Goal: Task Accomplishment & Management: Manage account settings

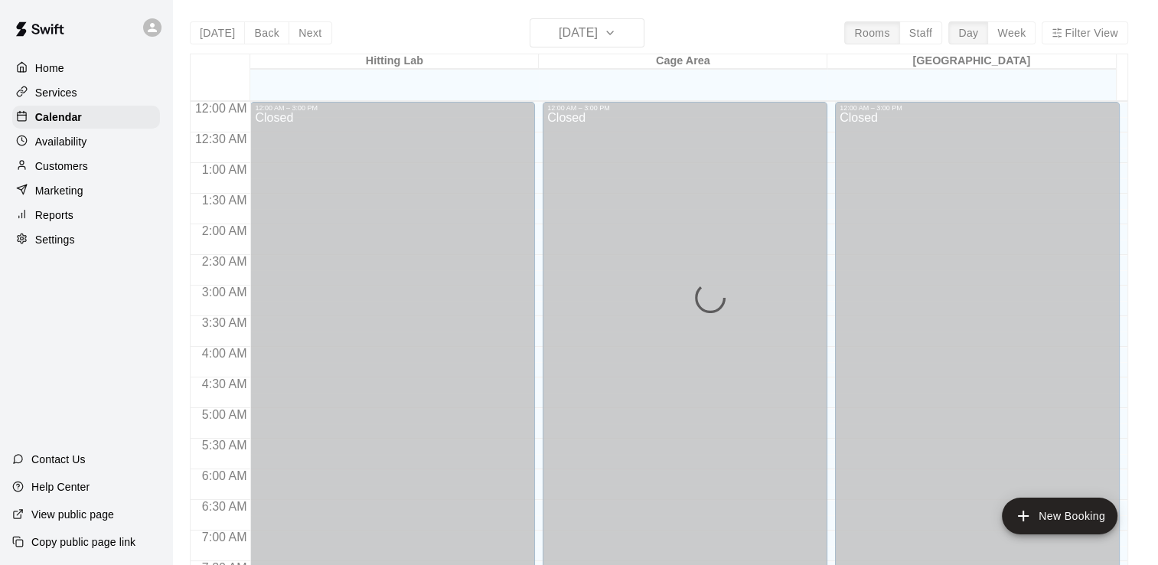
scroll to position [942, 0]
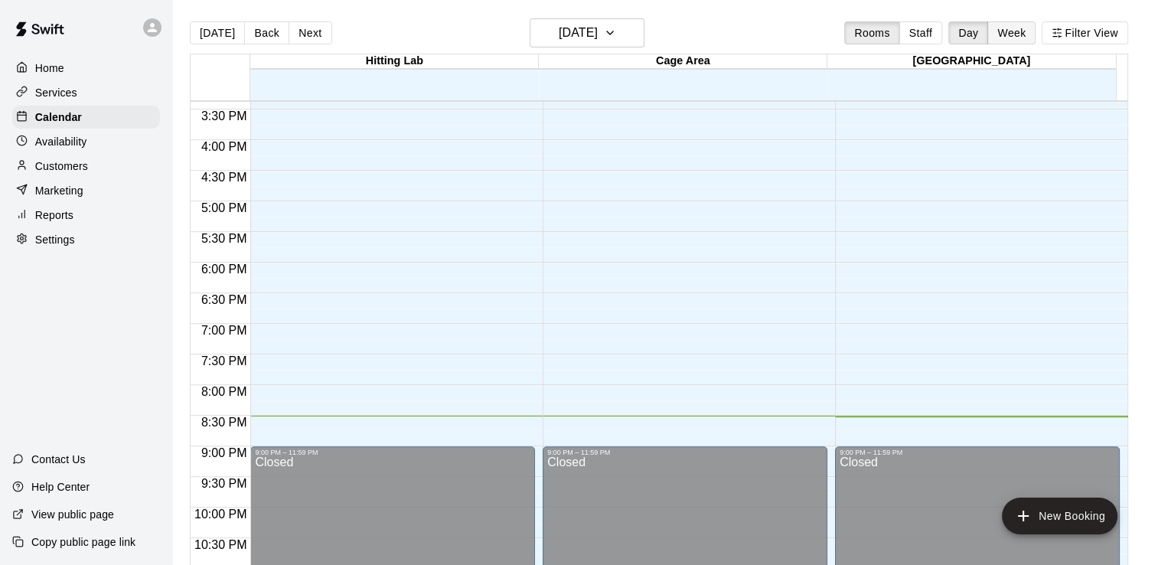
click at [1021, 32] on button "Week" at bounding box center [1012, 32] width 48 height 23
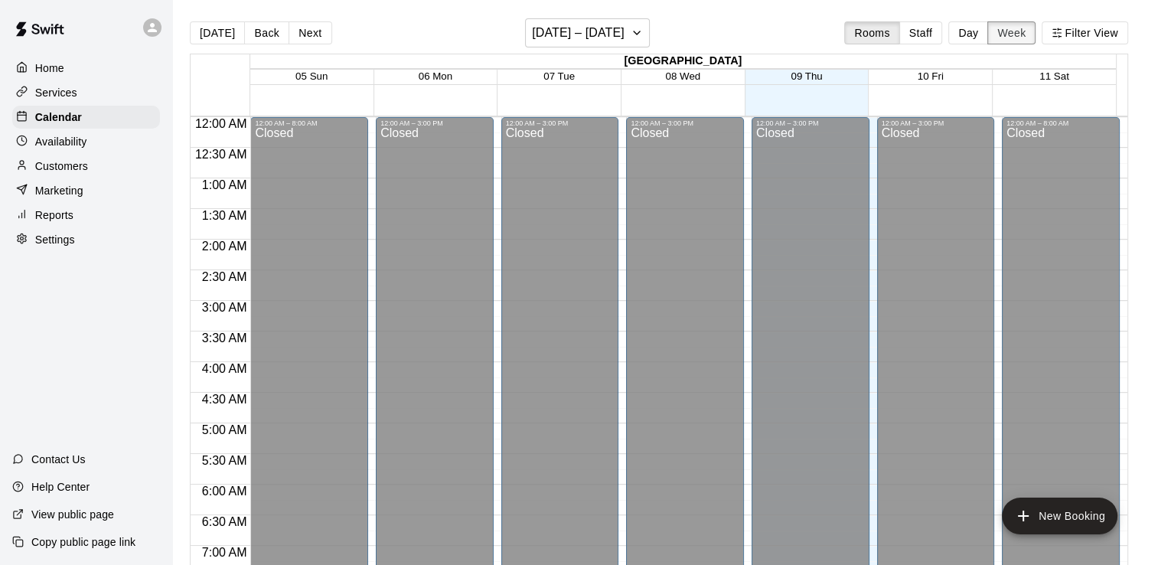
scroll to position [1004, 0]
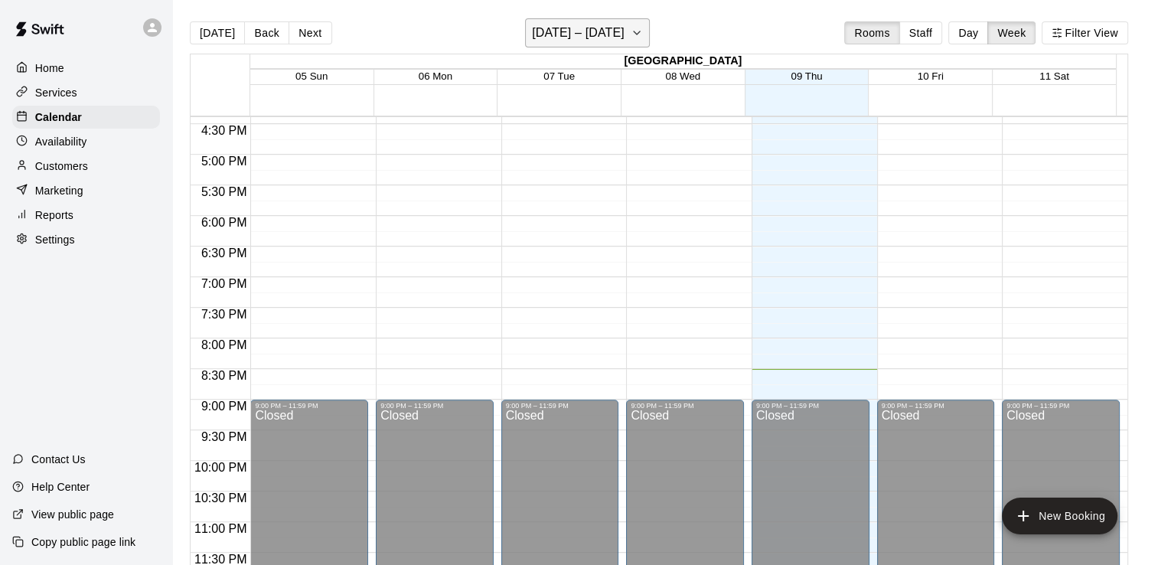
click at [645, 39] on button "[DATE] – [DATE]" at bounding box center [587, 32] width 125 height 29
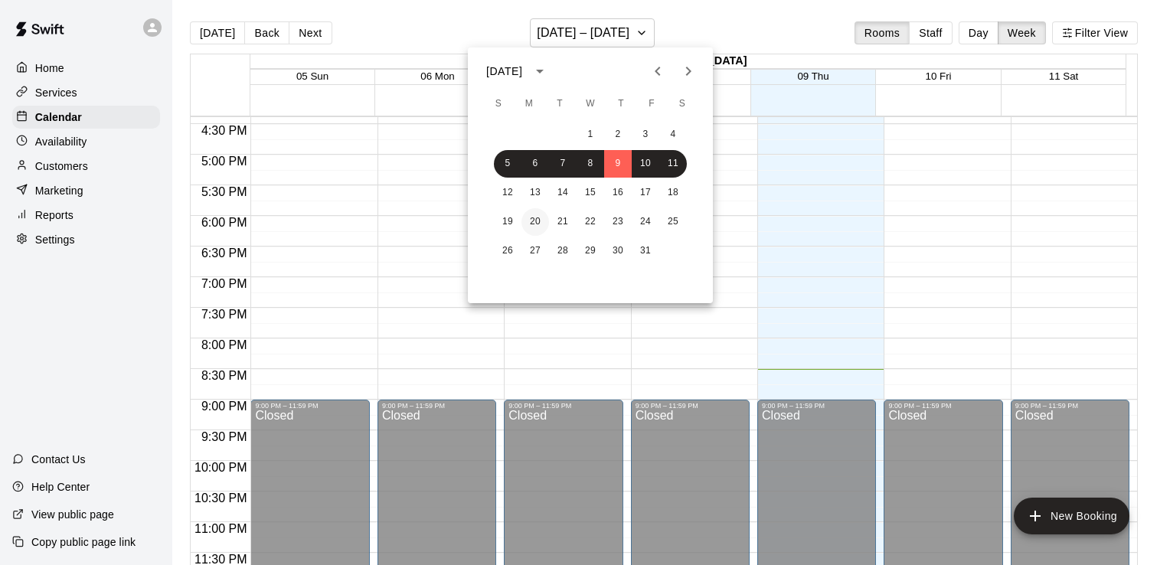
click at [534, 220] on button "20" at bounding box center [535, 222] width 28 height 28
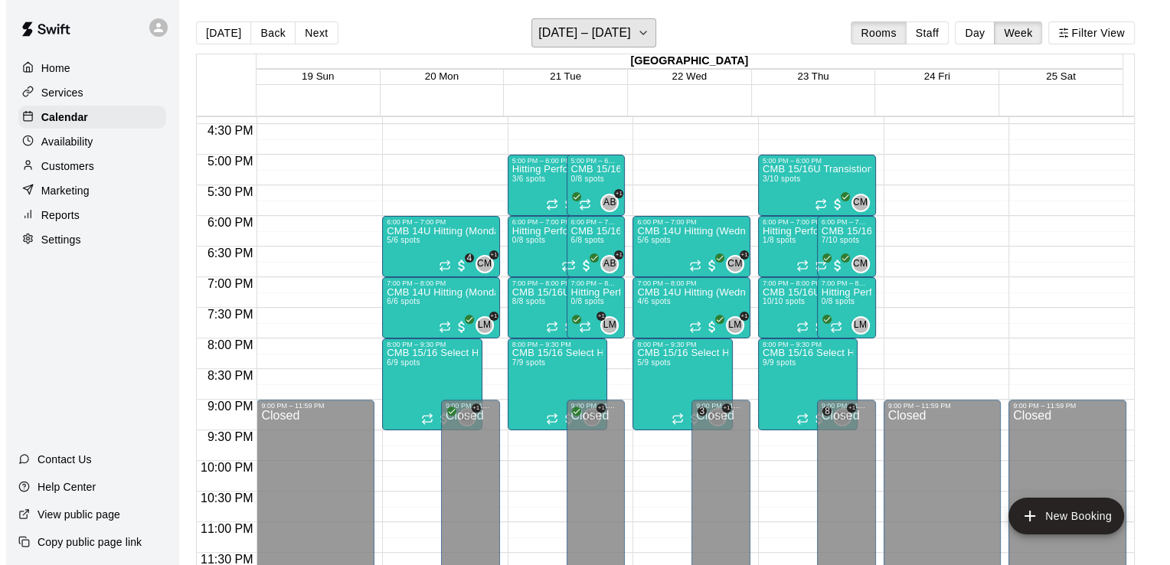
scroll to position [24, 0]
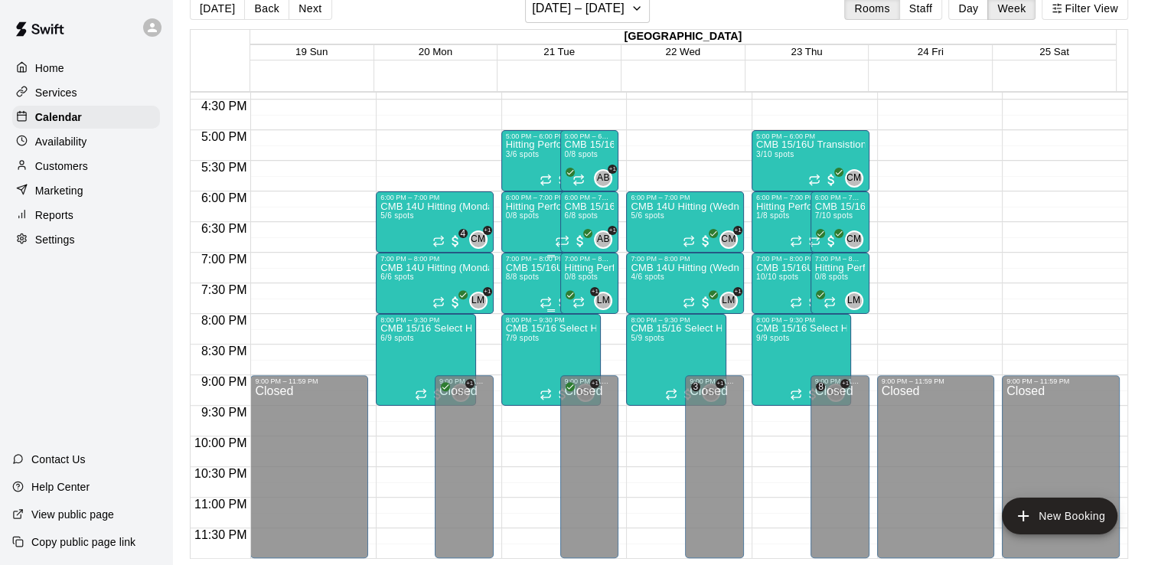
click at [534, 276] on span "8/8 spots" at bounding box center [523, 277] width 34 height 8
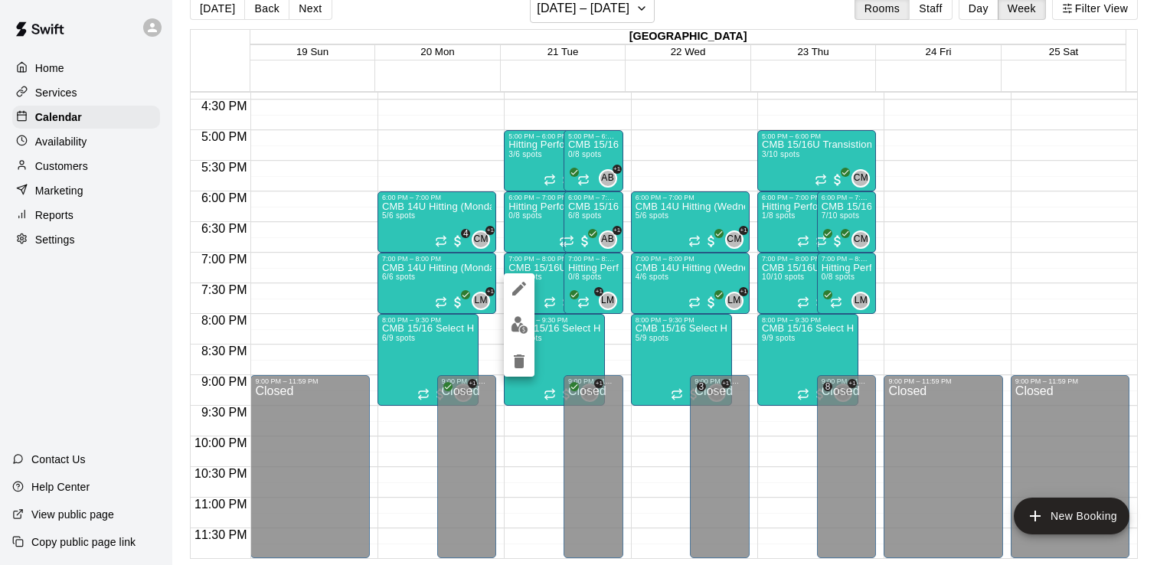
click at [518, 325] on img "edit" at bounding box center [520, 325] width 18 height 18
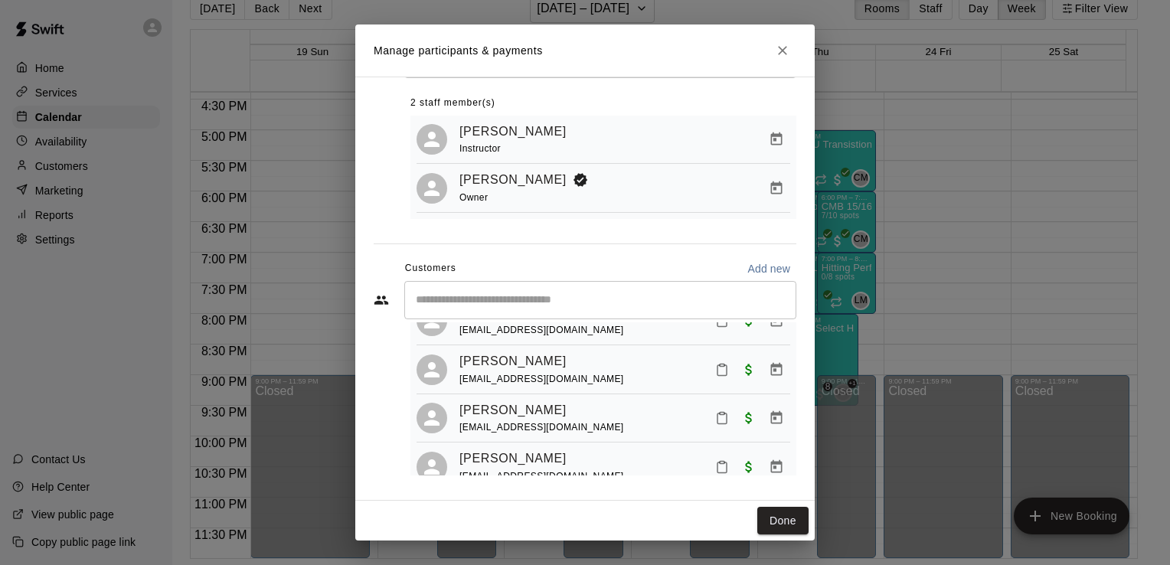
scroll to position [0, 0]
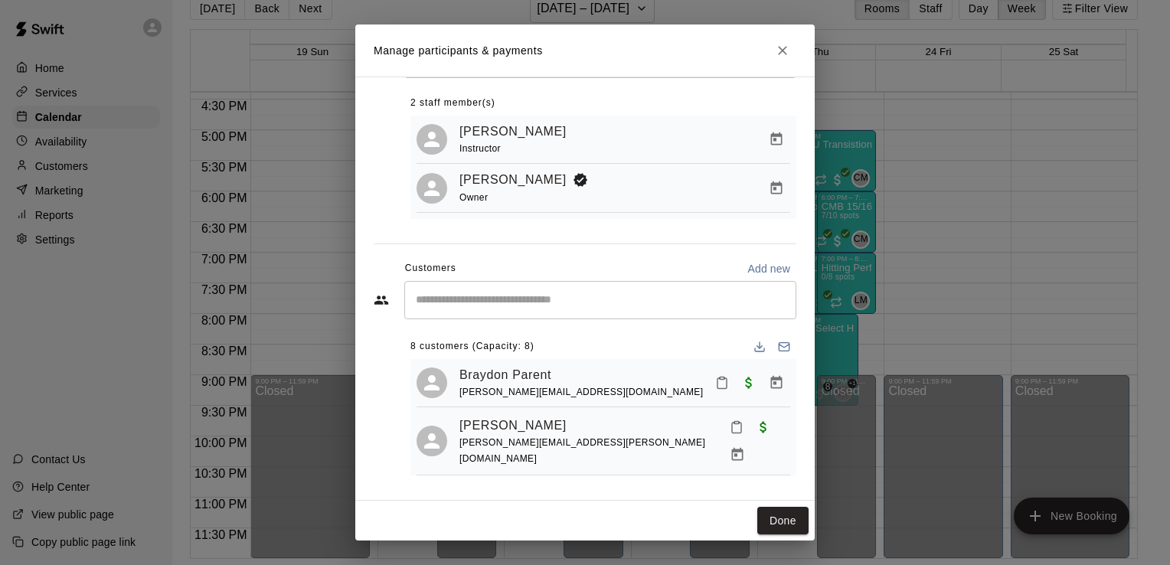
click at [781, 49] on icon "Close" at bounding box center [782, 50] width 9 height 9
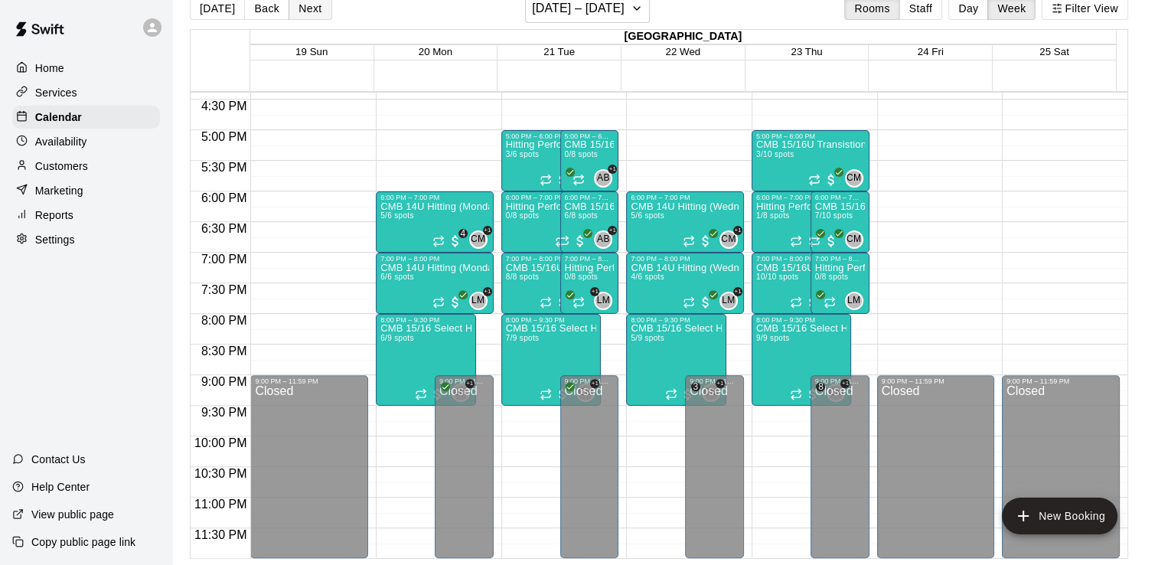
click at [315, 8] on button "Next" at bounding box center [310, 8] width 43 height 23
click at [531, 273] on span "2/8 spots" at bounding box center [523, 277] width 34 height 8
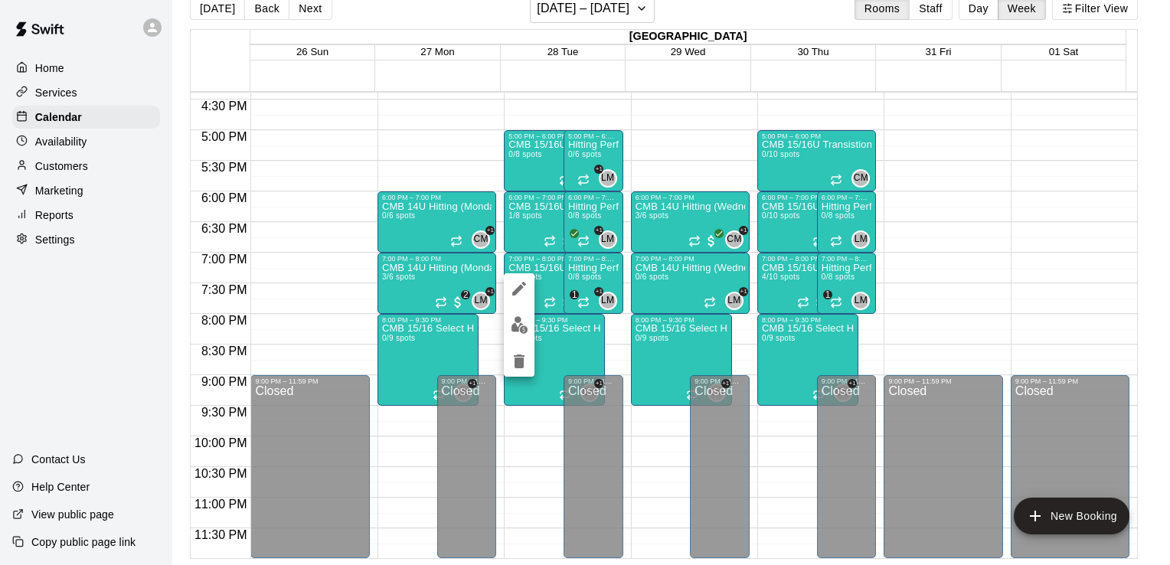
click at [520, 319] on img "edit" at bounding box center [520, 325] width 18 height 18
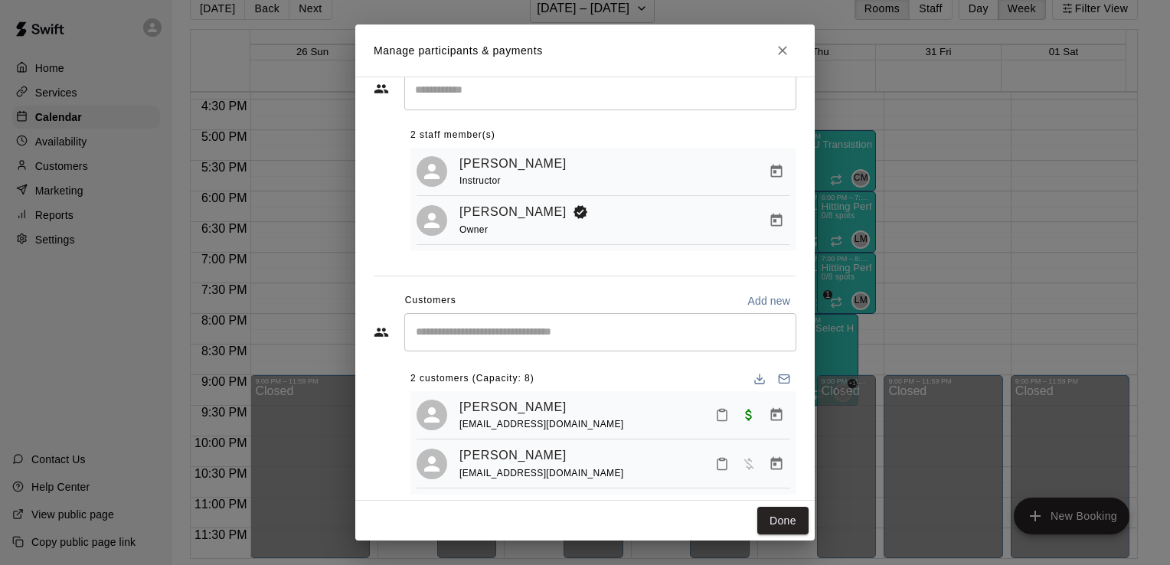
scroll to position [44, 0]
click at [782, 50] on icon "Close" at bounding box center [782, 50] width 9 height 9
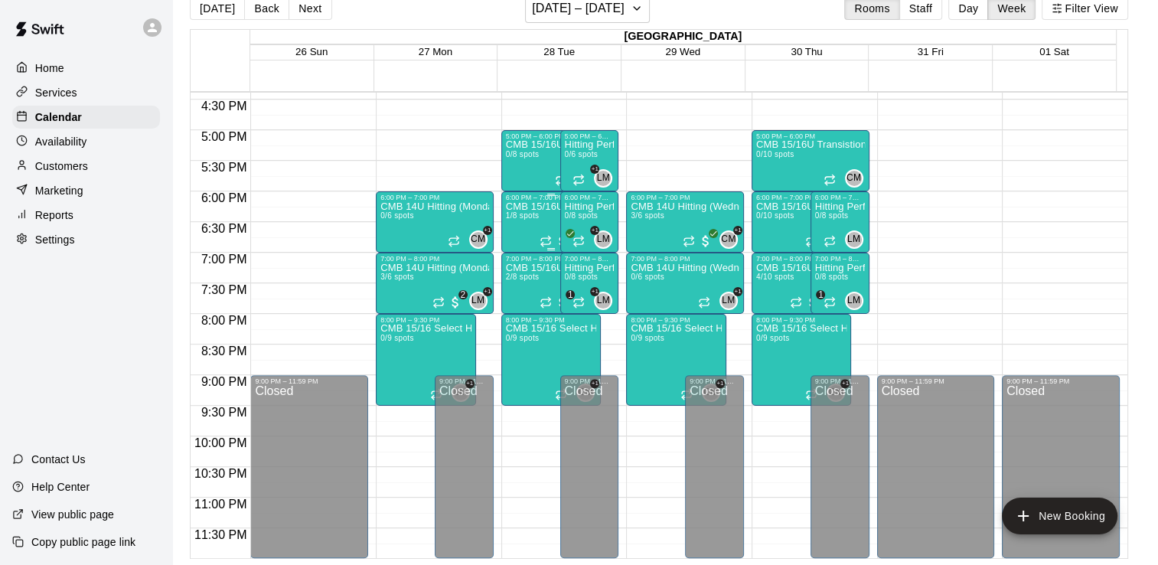
click at [521, 214] on span "1/8 spots" at bounding box center [523, 215] width 34 height 8
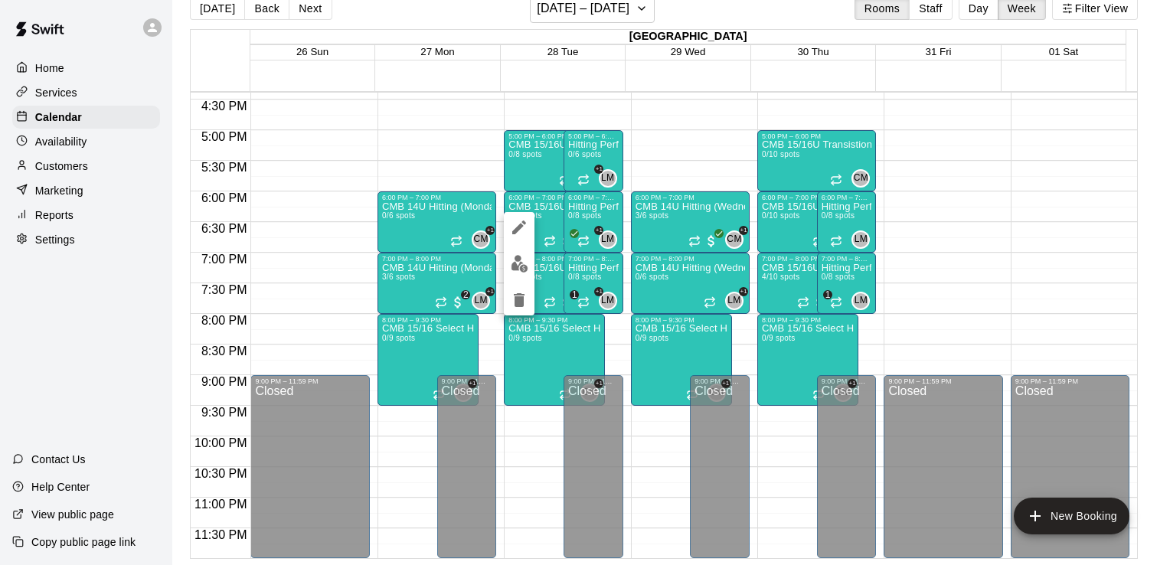
click at [521, 265] on img "edit" at bounding box center [520, 264] width 18 height 18
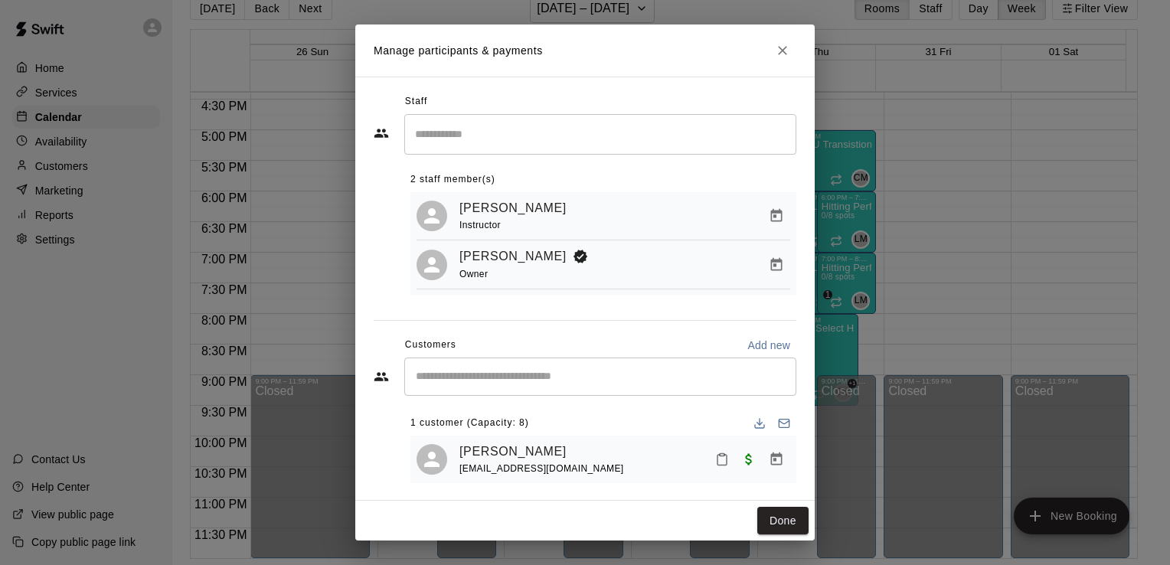
click at [782, 50] on icon "Close" at bounding box center [782, 50] width 9 height 9
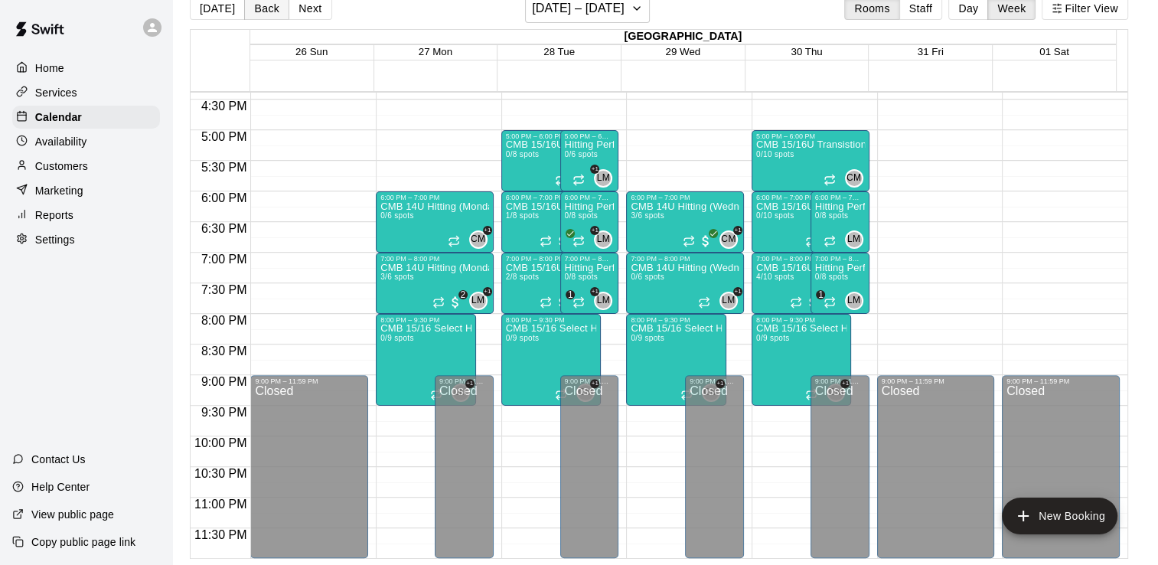
click at [266, 11] on button "Back" at bounding box center [266, 8] width 45 height 23
click at [587, 211] on div "CMB 15/16U Pitching Command (Tuesdays 6:00) 6/8 spots" at bounding box center [590, 483] width 50 height 565
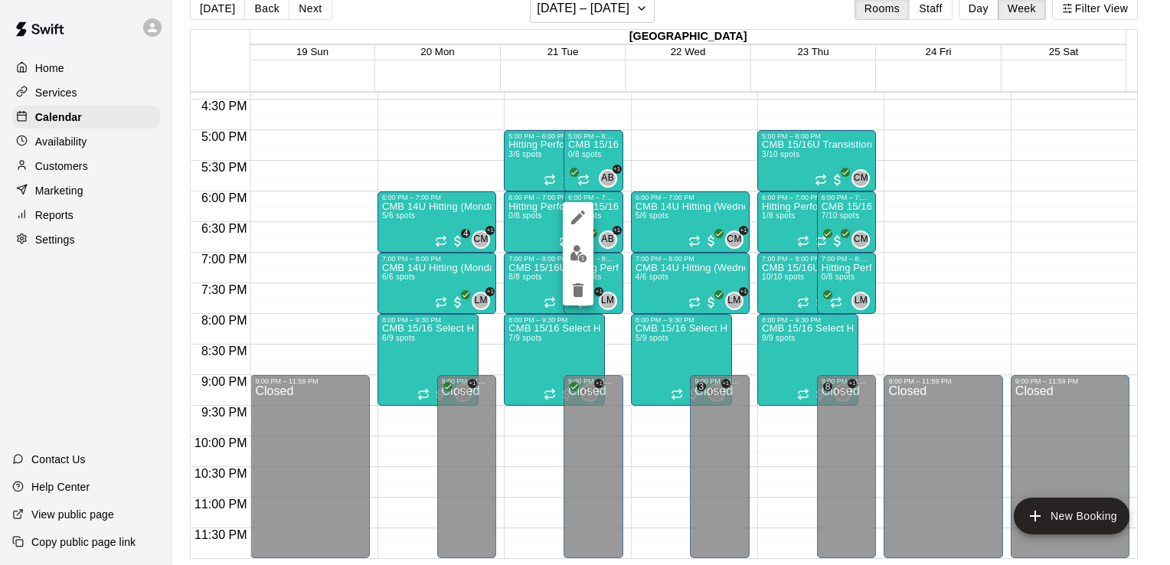
click at [587, 250] on button "edit" at bounding box center [578, 254] width 31 height 30
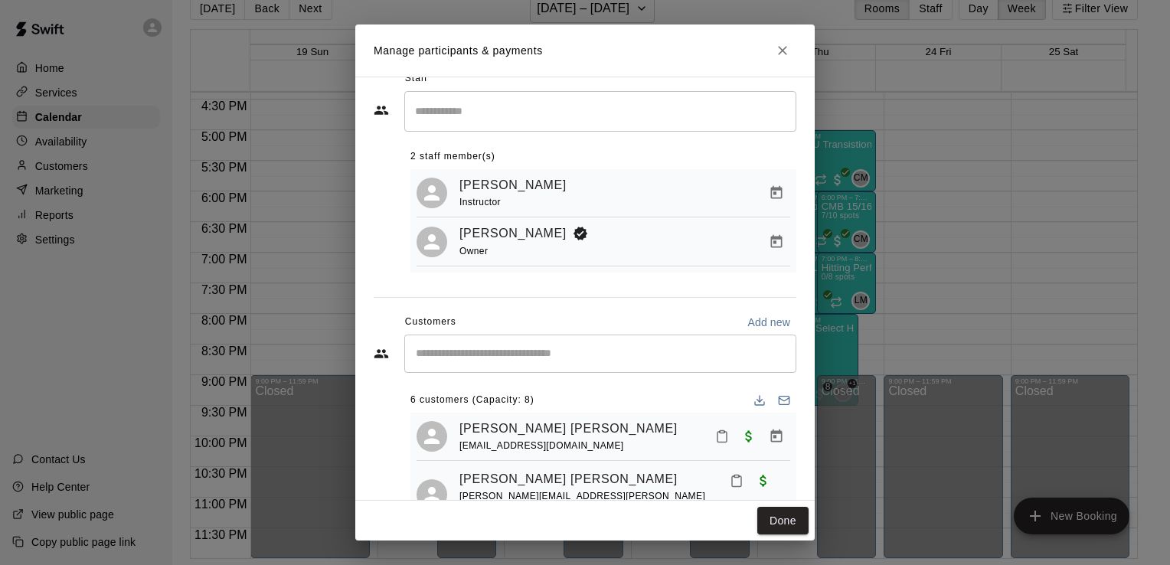
scroll to position [0, 0]
